Goal: Navigation & Orientation: Find specific page/section

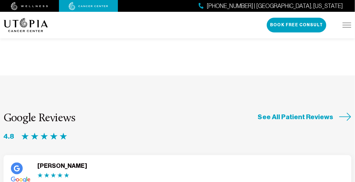
scroll to position [1495, 0]
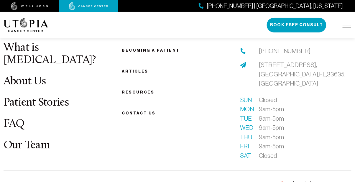
scroll to position [2364, 0]
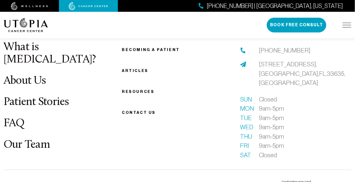
click at [37, 139] on link "Our Team" at bounding box center [27, 144] width 46 height 11
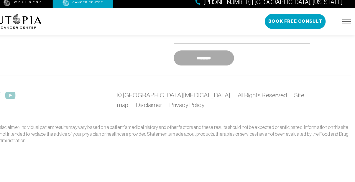
scroll to position [1885, 0]
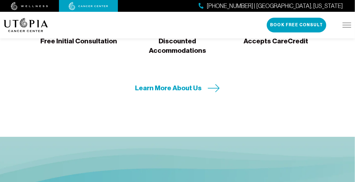
scroll to position [1971, 0]
